Goal: Ask a question: Seek information or help from site administrators or community

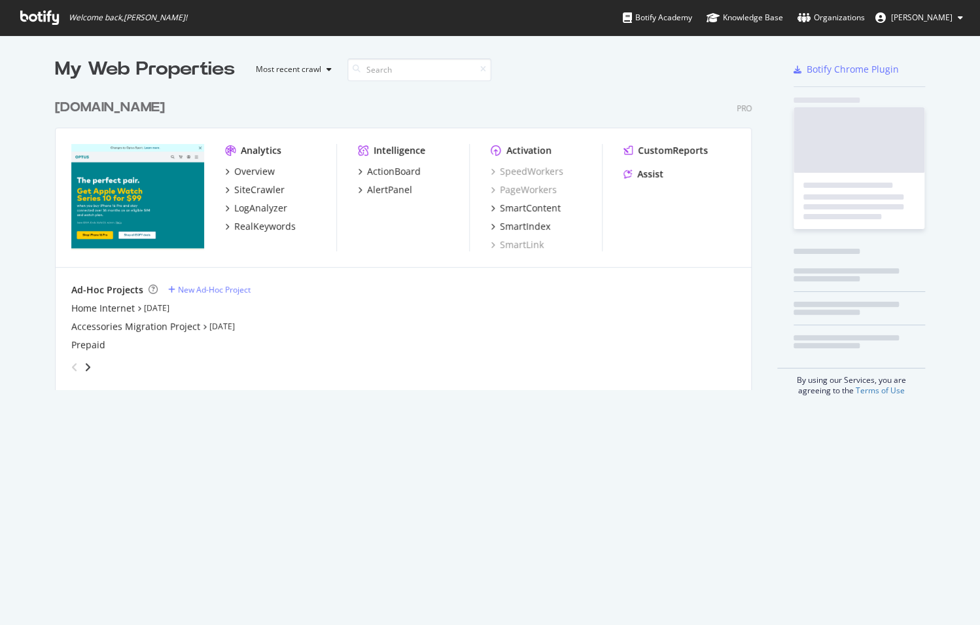
scroll to position [615, 960]
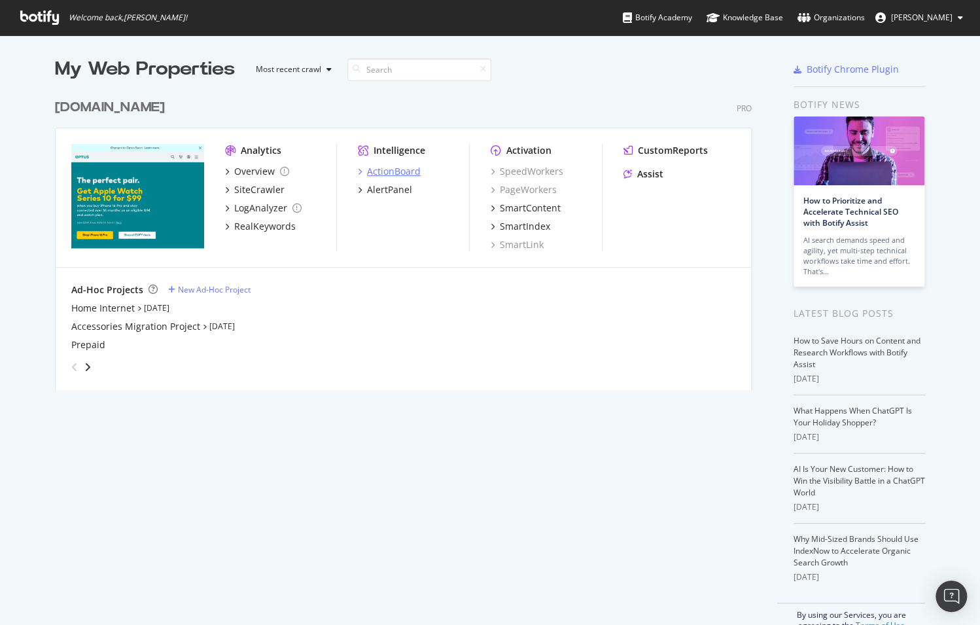
click at [380, 174] on div "ActionBoard" at bounding box center [394, 171] width 54 height 13
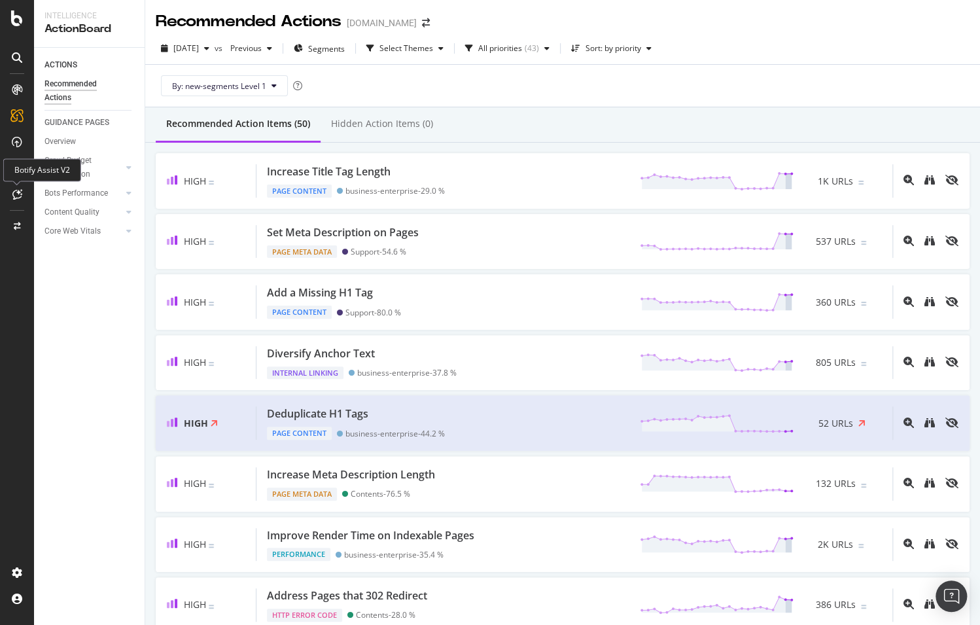
click at [18, 195] on icon at bounding box center [17, 194] width 10 height 10
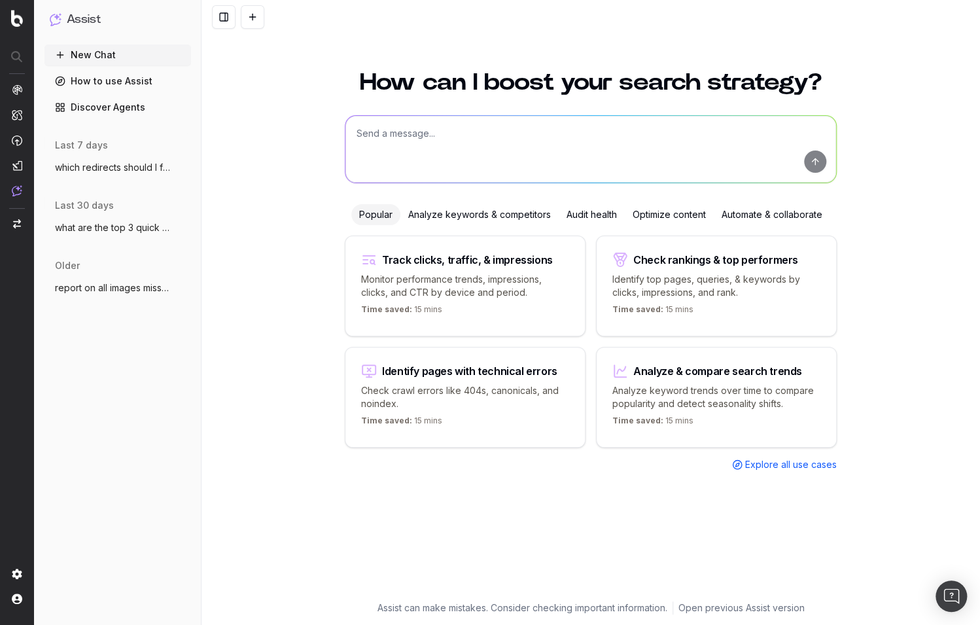
click at [447, 136] on textarea at bounding box center [590, 149] width 491 height 67
click at [495, 133] on textarea "list all the redirects you've founf across the whole of optus.com.au" at bounding box center [590, 149] width 491 height 67
type textarea "list all the redirects you've found across the whole of optus.com.au"
click at [812, 164] on button "submit" at bounding box center [815, 161] width 22 height 22
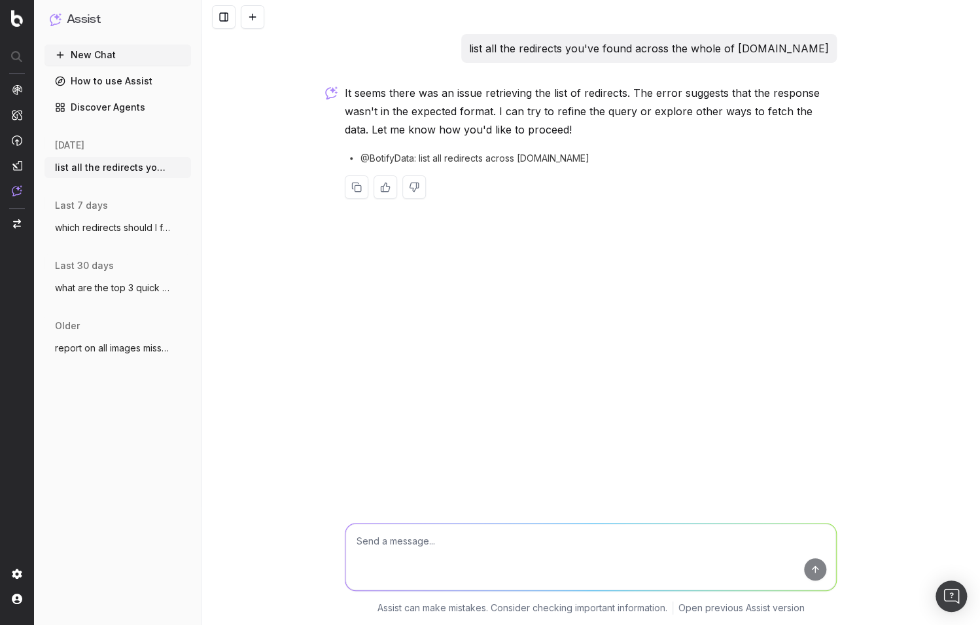
click at [73, 226] on span "which redirects should I fix first?" at bounding box center [112, 227] width 115 height 13
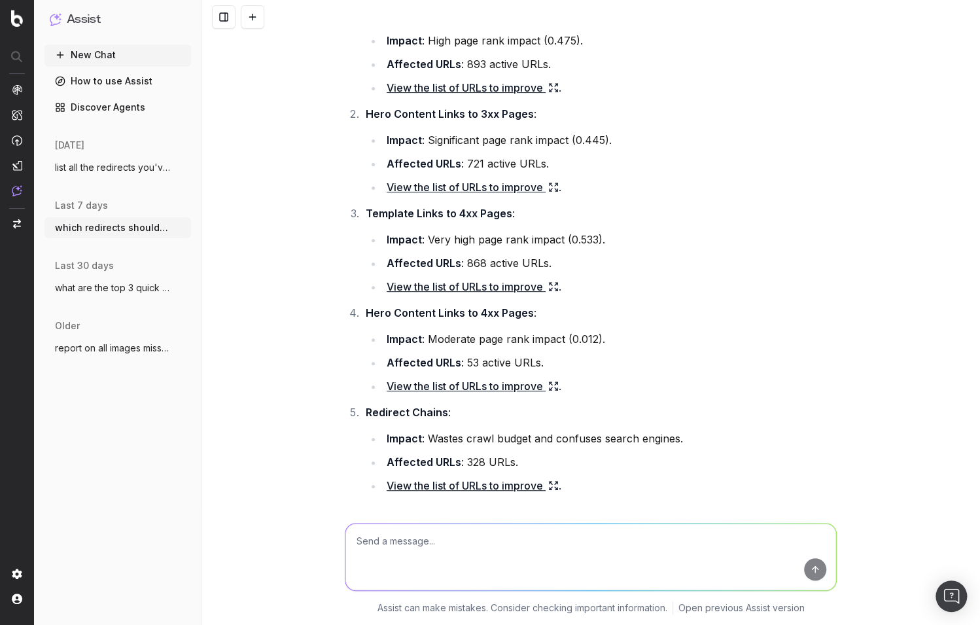
scroll to position [131, 0]
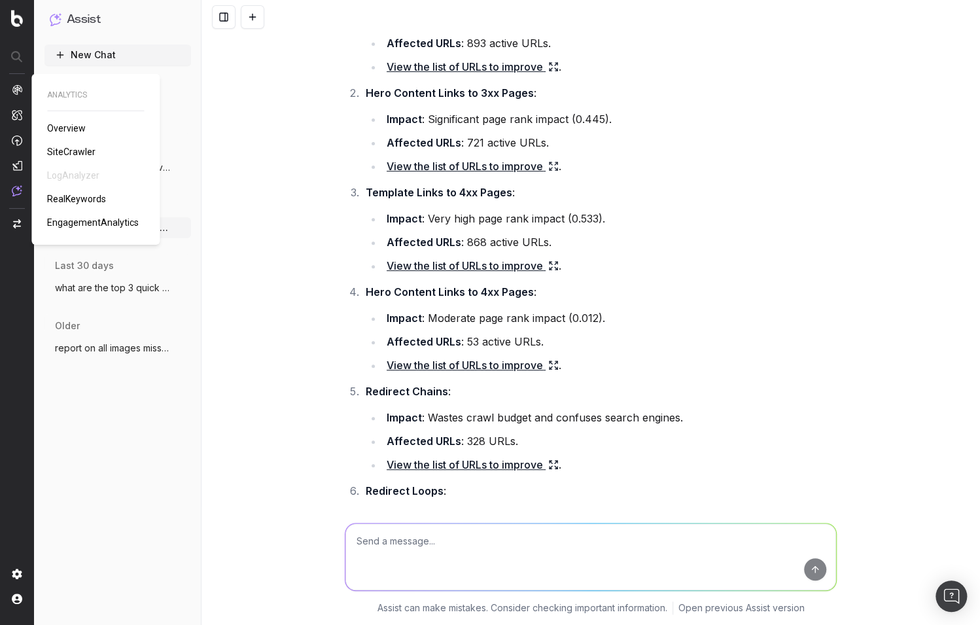
click at [65, 128] on span "Overview" at bounding box center [66, 128] width 39 height 10
